Goal: Check status

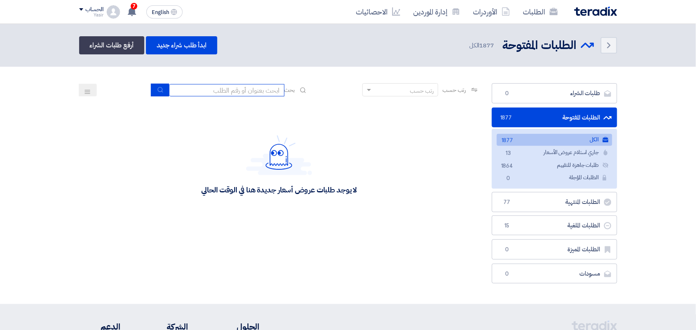
drag, startPoint x: 0, startPoint y: 0, endPoint x: 250, endPoint y: 85, distance: 263.9
click at [250, 85] on input at bounding box center [226, 90] width 115 height 12
type input "8100015879"
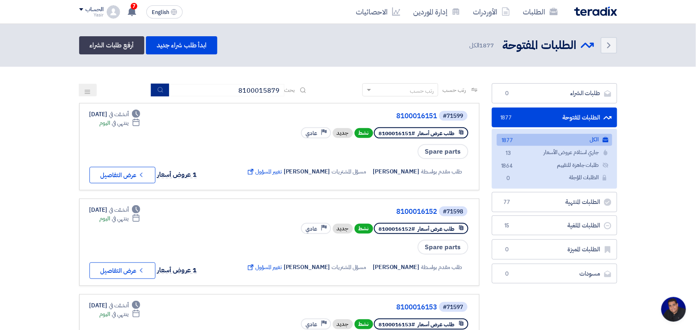
click at [157, 89] on icon "submit" at bounding box center [160, 90] width 7 height 7
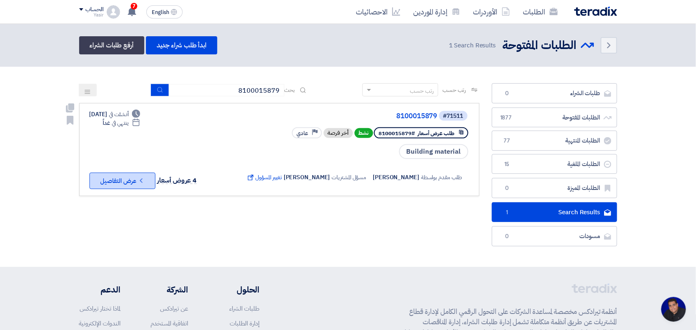
click at [132, 173] on button "Check details عرض التفاصيل" at bounding box center [122, 181] width 66 height 16
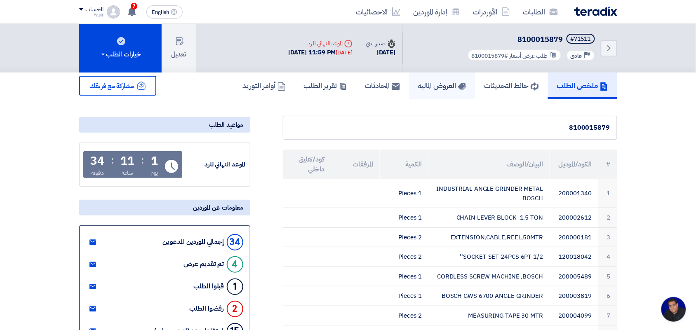
click at [425, 94] on link "العروض الماليه" at bounding box center [442, 86] width 66 height 26
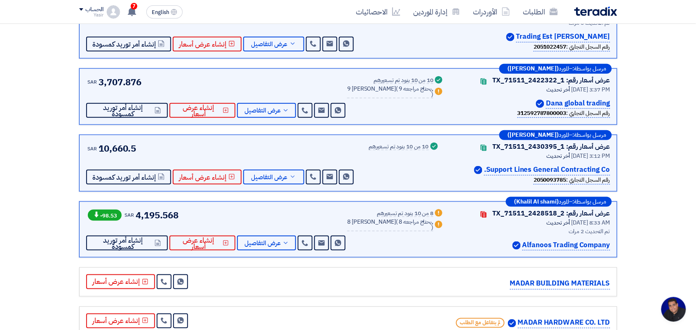
scroll to position [179, 0]
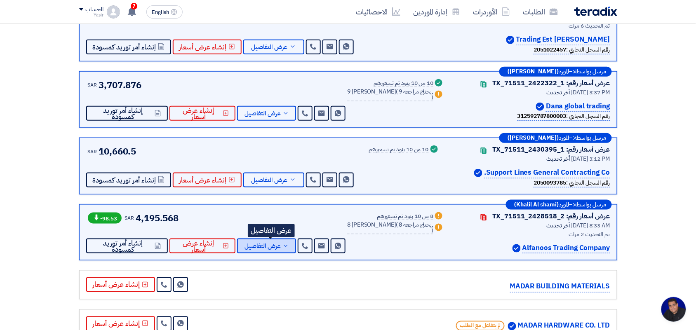
click at [276, 244] on span "عرض التفاصيل" at bounding box center [262, 246] width 36 height 6
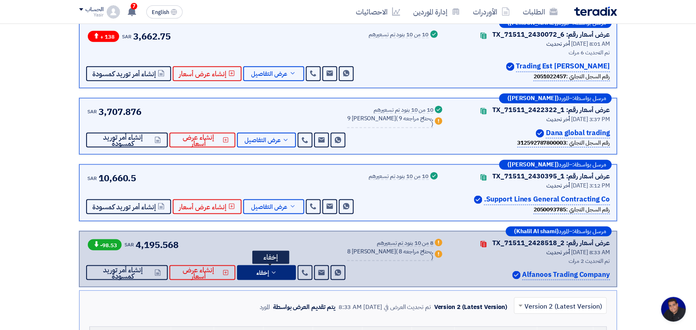
scroll to position [143, 0]
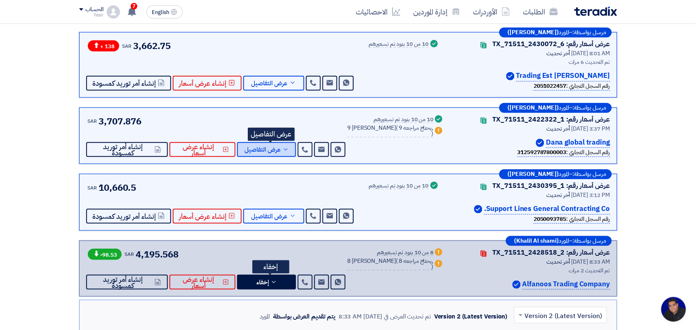
click at [271, 151] on span "عرض التفاصيل" at bounding box center [262, 150] width 36 height 6
